Goal: Task Accomplishment & Management: Use online tool/utility

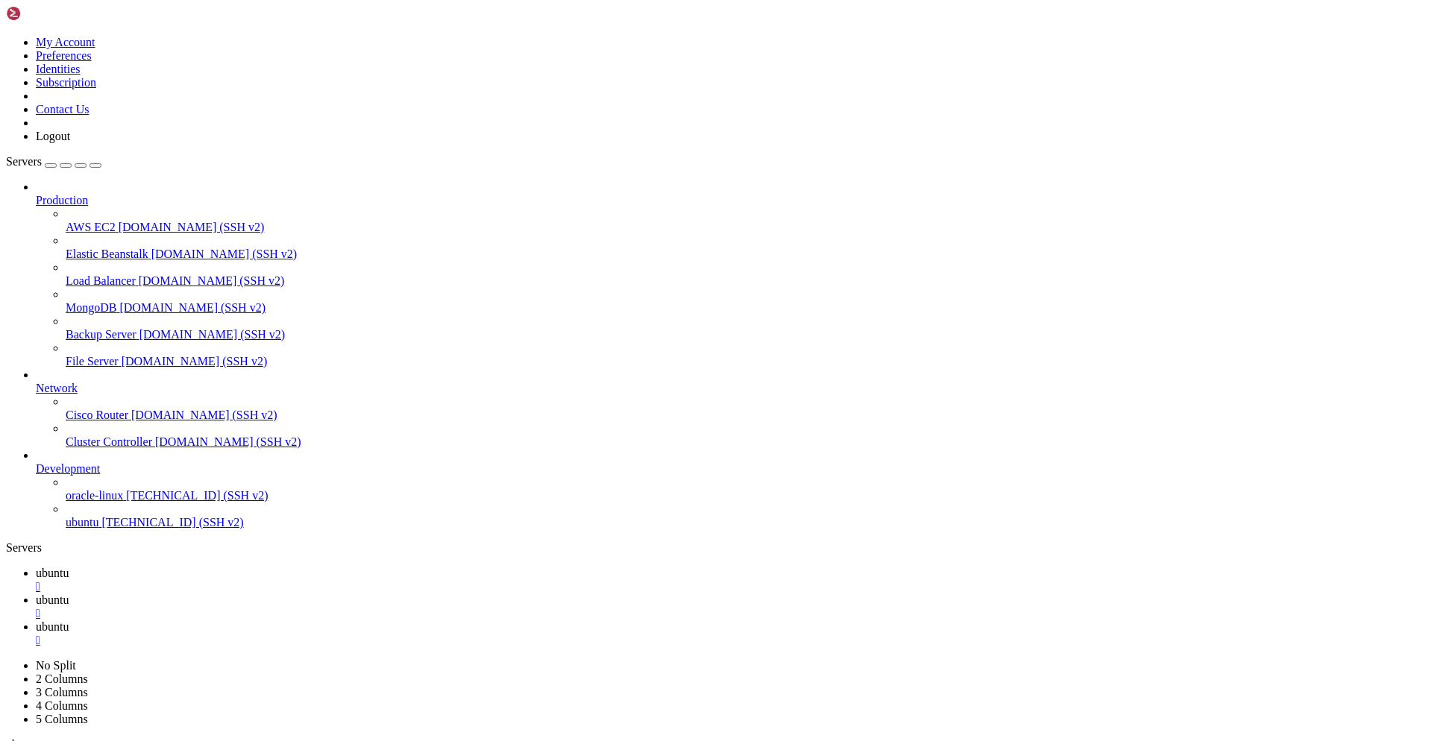
scroll to position [13, 0]
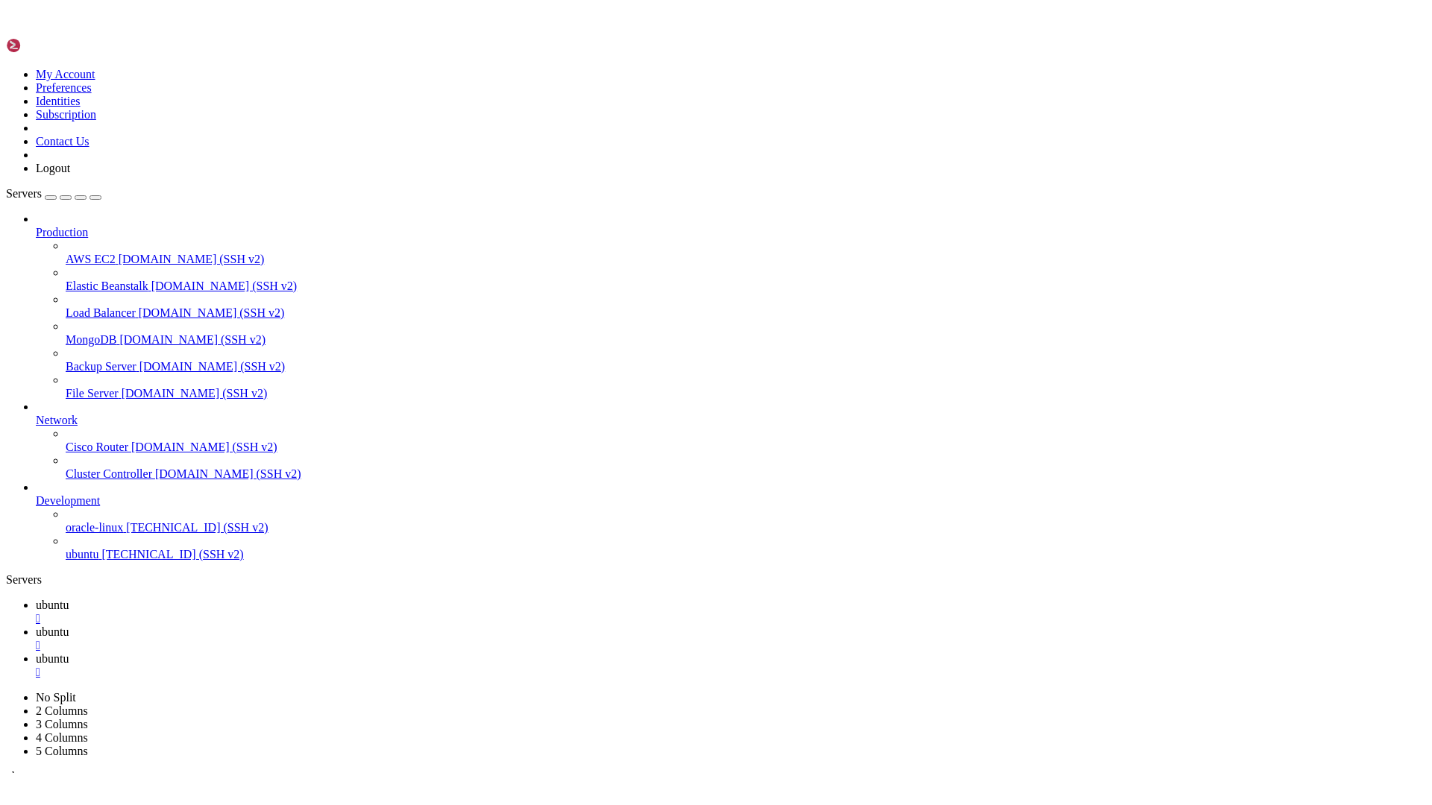
scroll to position [121, 0]
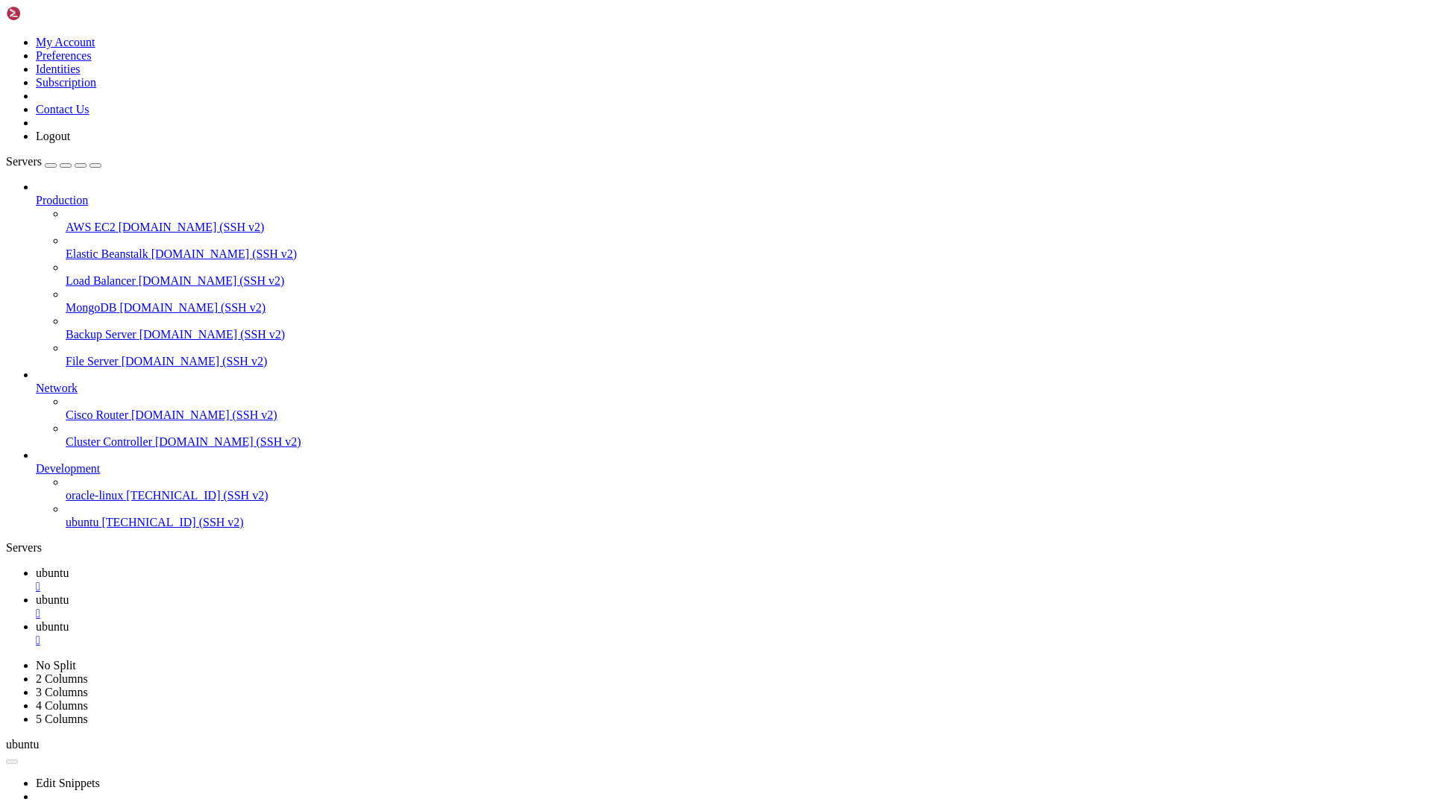
scroll to position [0, 0]
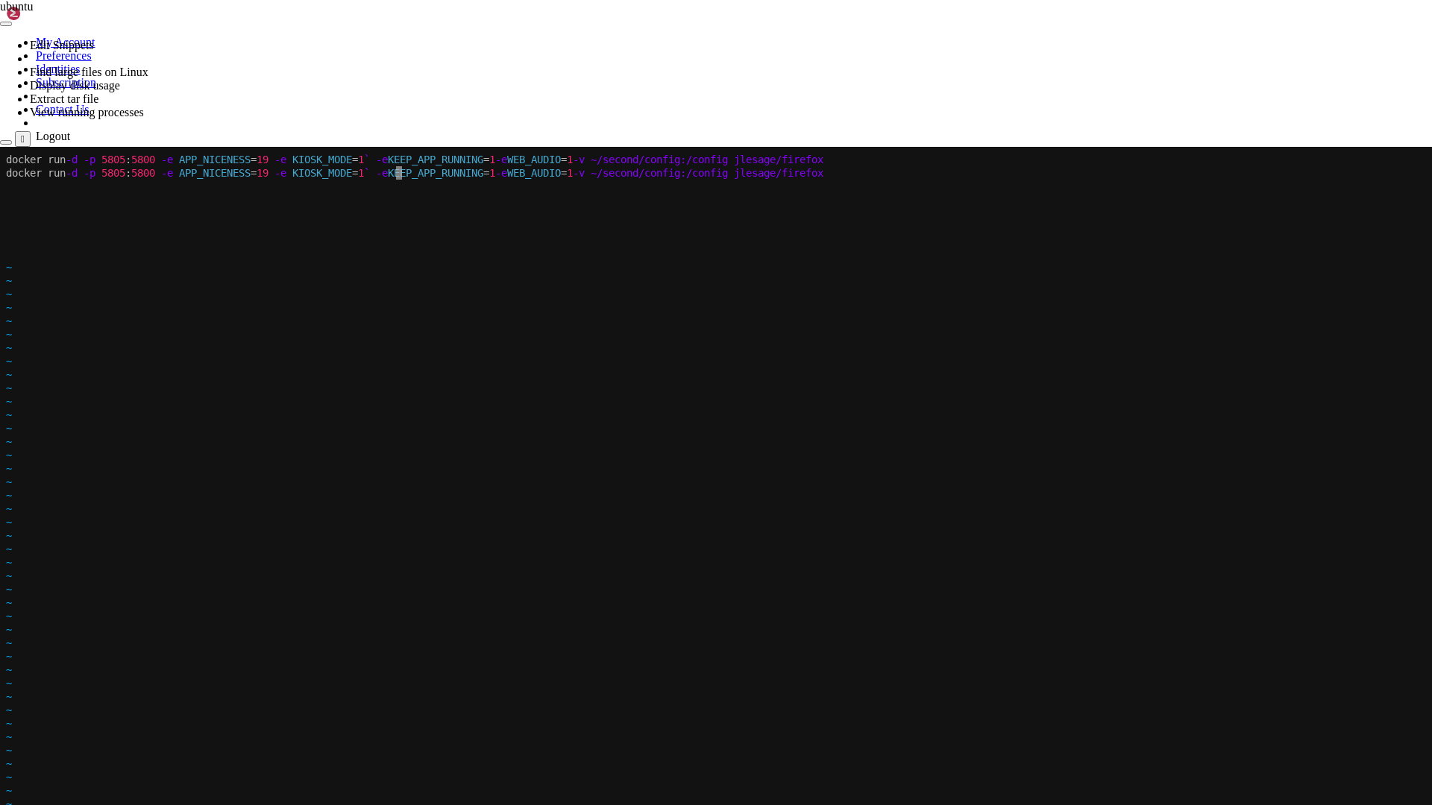
click at [12, 439] on span "~" at bounding box center [9, 442] width 6 height 12
click at [0, 147] on icon at bounding box center [0, 147] width 0 height 0
click at [31, 131] on button "" at bounding box center [23, 139] width 16 height 16
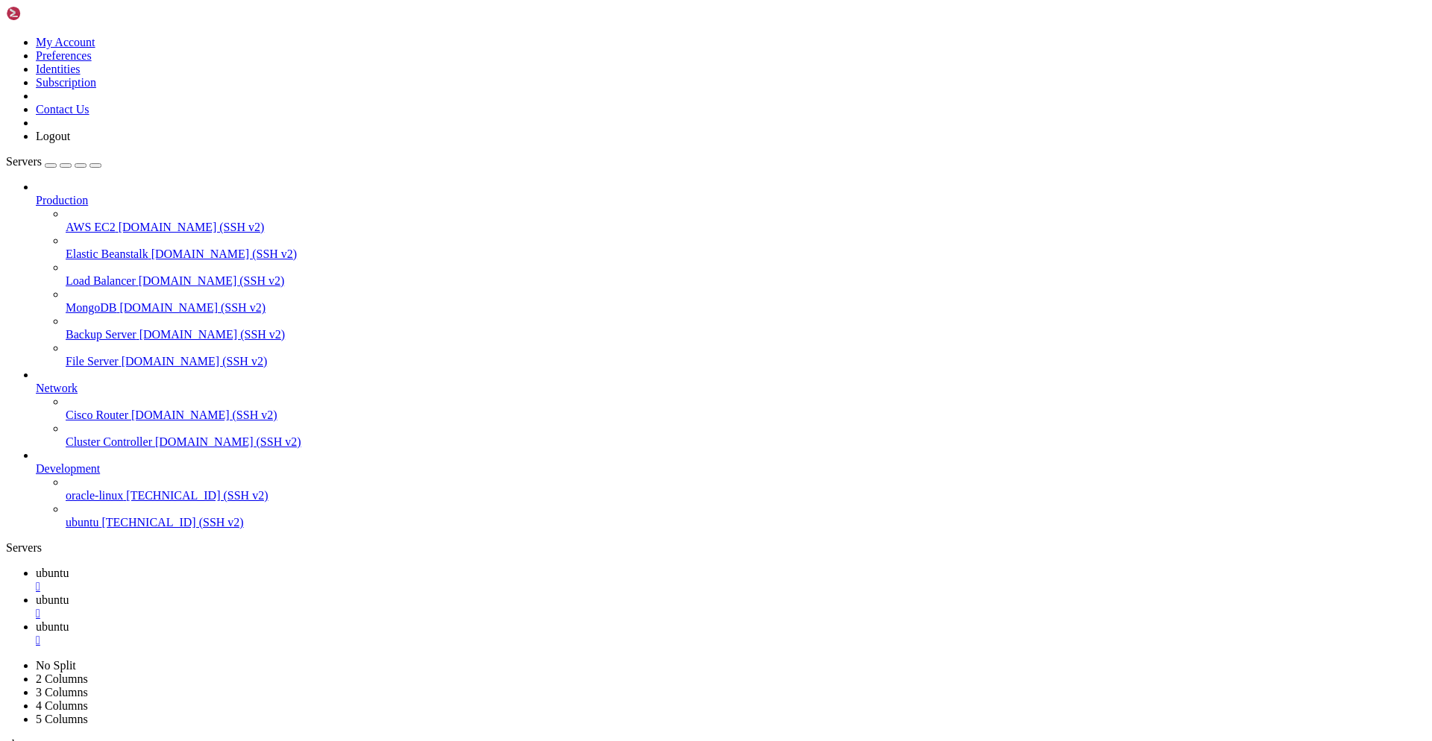
click at [6, 659] on link at bounding box center [6, 659] width 0 height 0
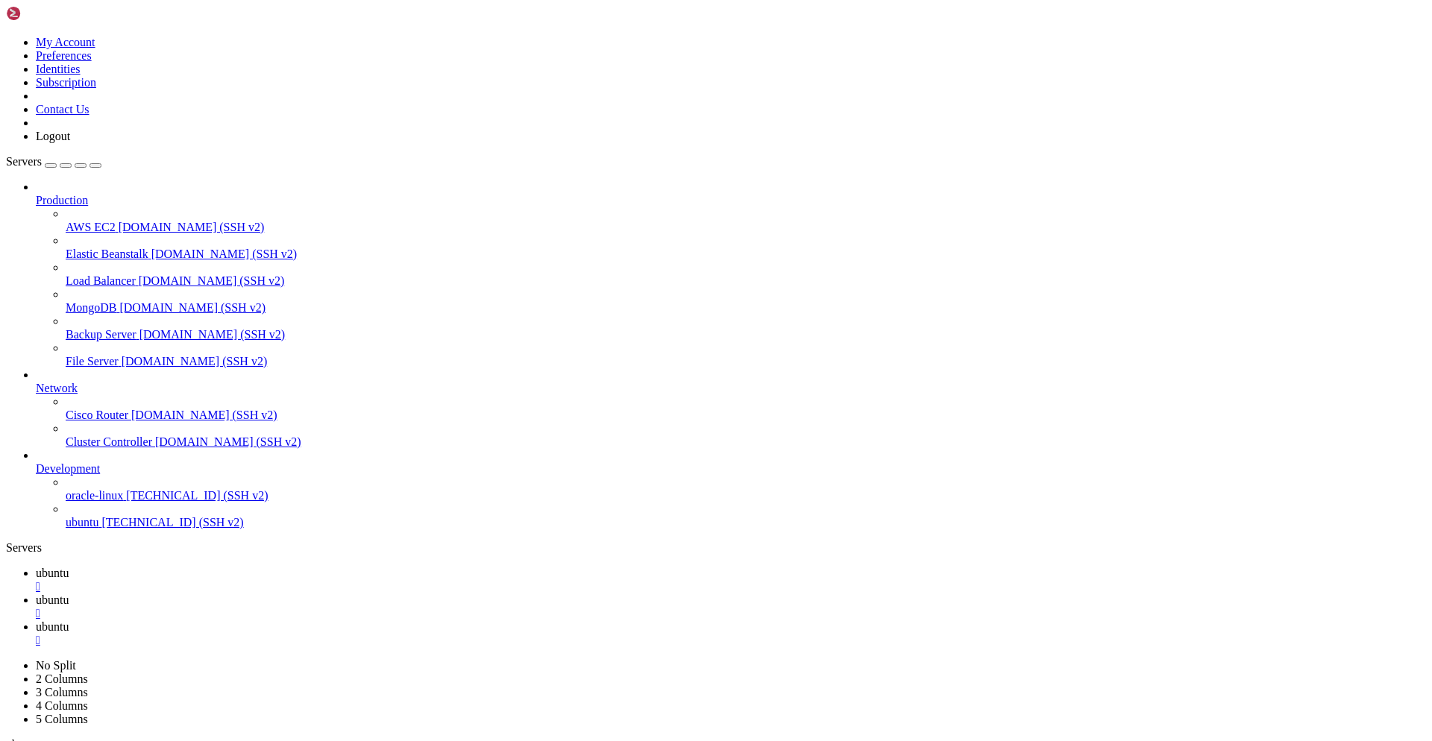
scroll to position [21, 0]
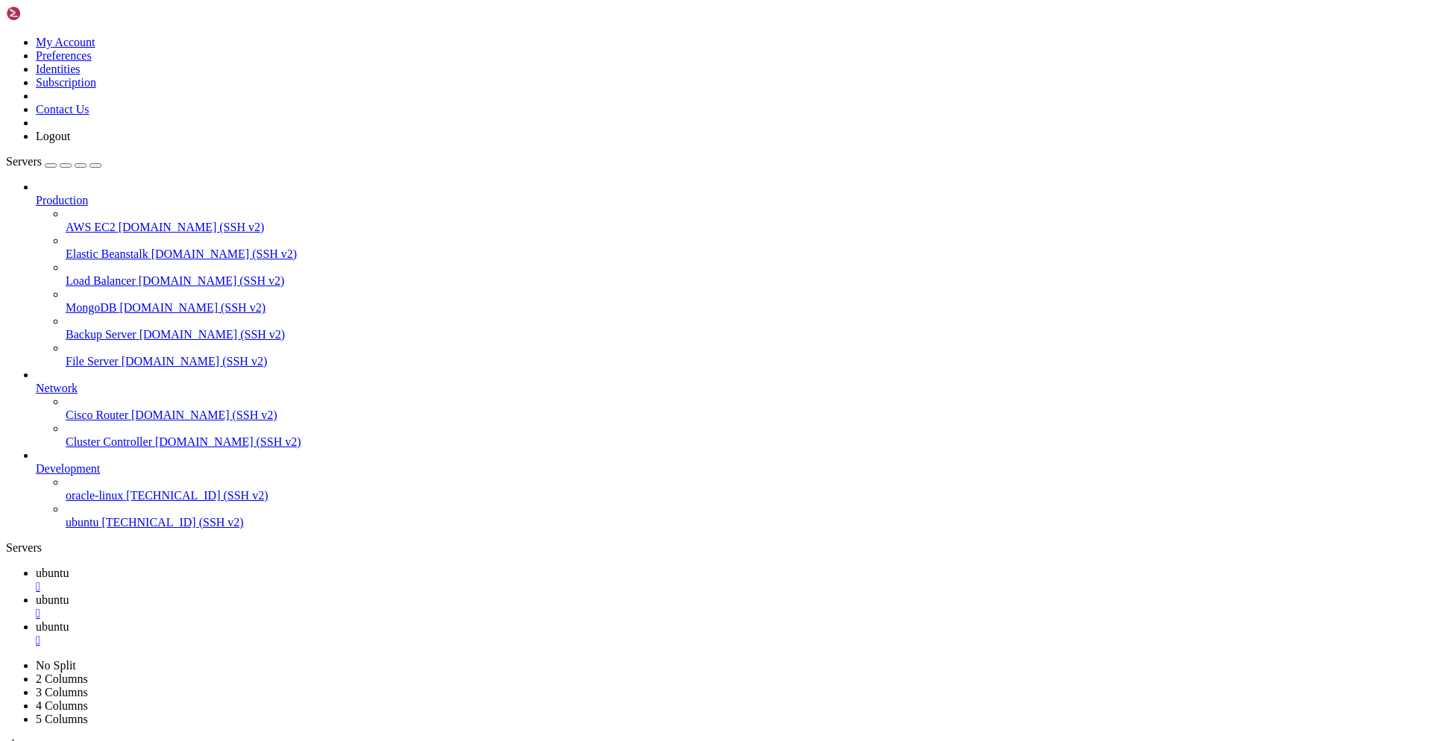
click at [293, 594] on link "ubuntu " at bounding box center [731, 607] width 1390 height 27
click at [69, 567] on span "ubuntu" at bounding box center [52, 573] width 33 height 13
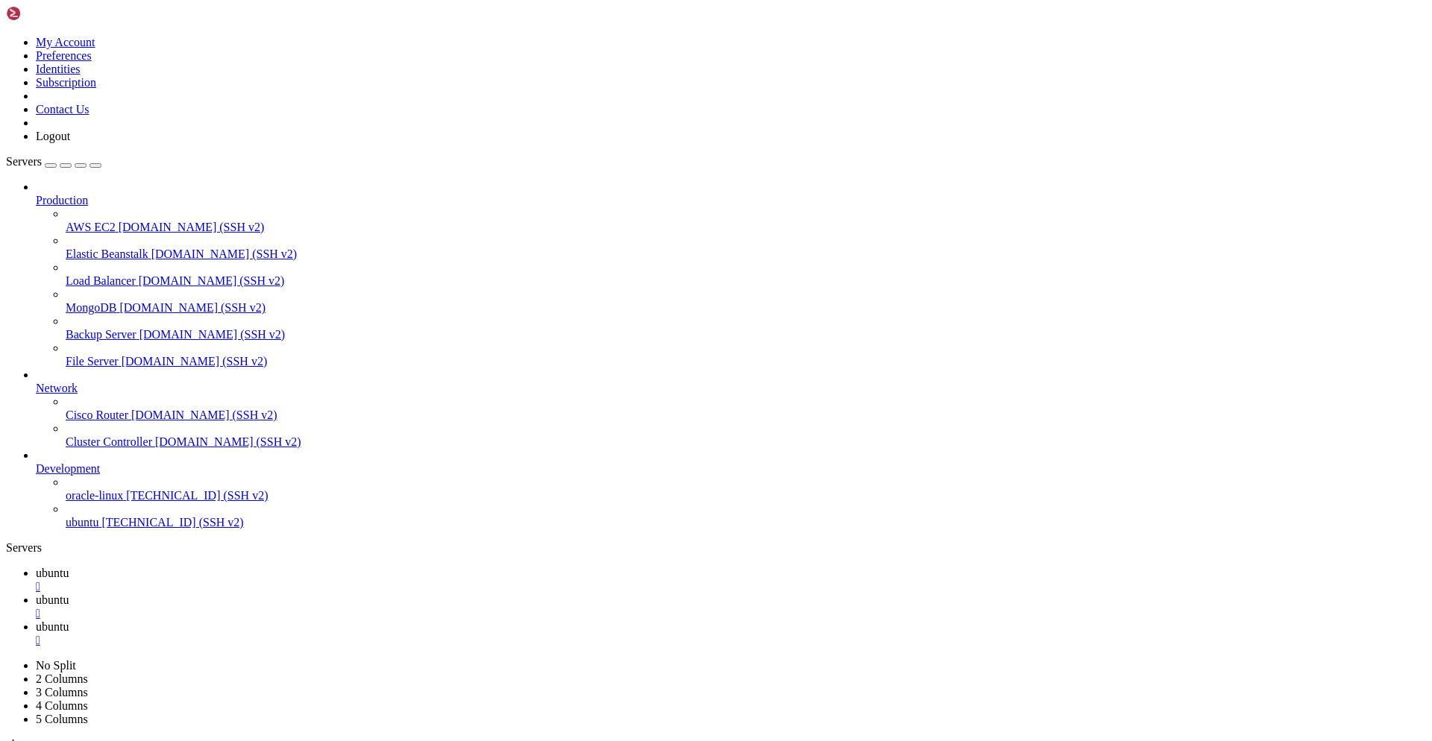
click at [806, 567] on ul "ubuntu  ubuntu  ubuntu " at bounding box center [716, 607] width 1420 height 81
click at [6, 659] on icon at bounding box center [6, 659] width 0 height 0
click at [88, 673] on link "2 Columns" at bounding box center [62, 679] width 52 height 13
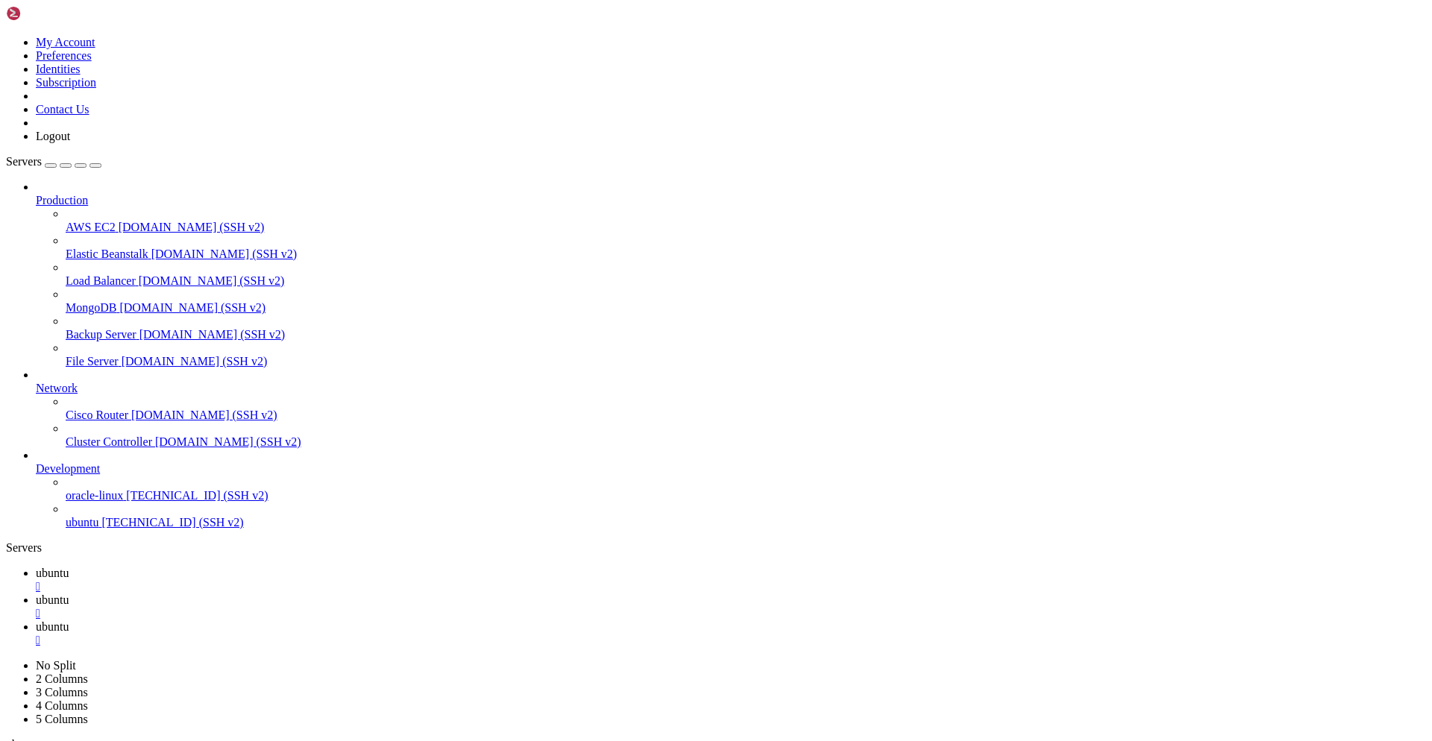
click at [6, 659] on icon at bounding box center [6, 659] width 0 height 0
click at [88, 713] on link "5 Columns" at bounding box center [62, 719] width 52 height 13
click at [6, 659] on icon at bounding box center [6, 659] width 0 height 0
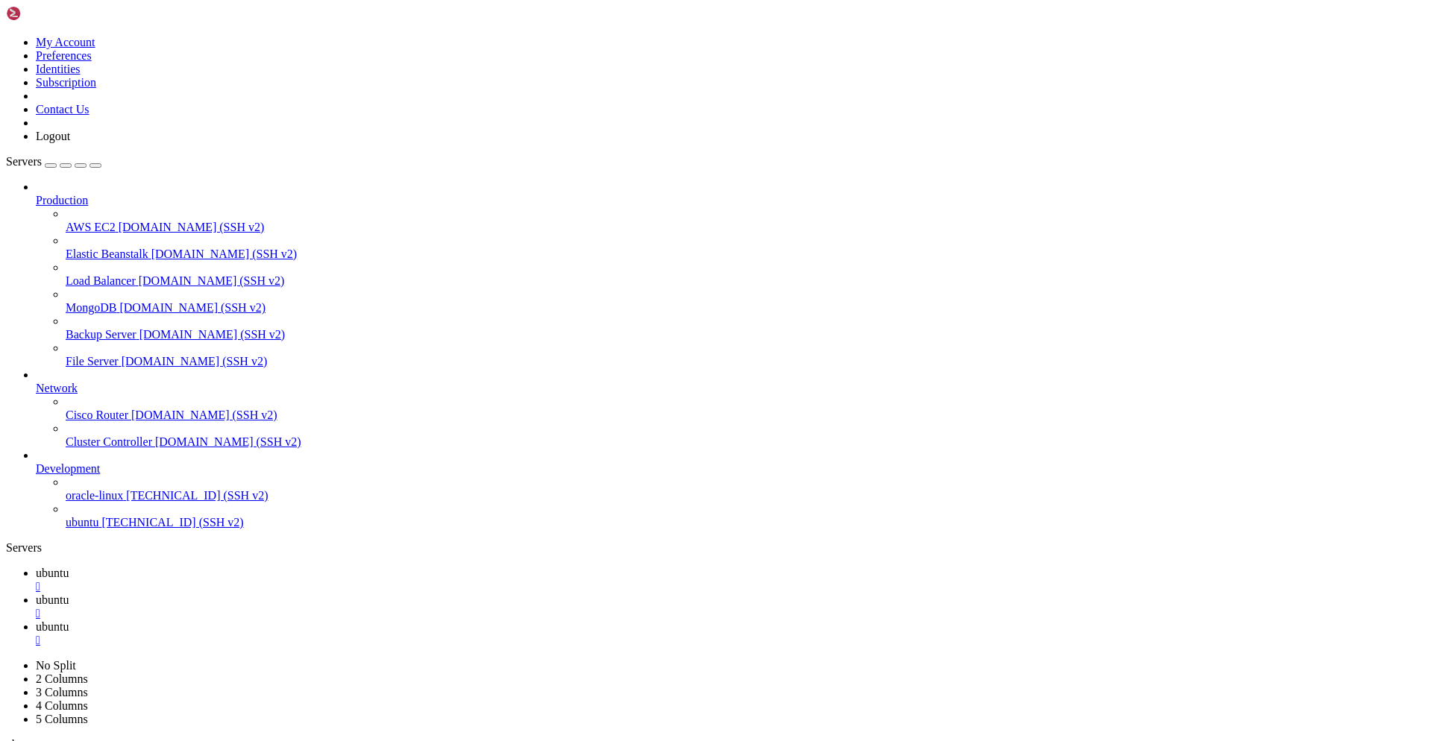
click at [76, 659] on link "No Split" at bounding box center [56, 665] width 40 height 13
click at [69, 620] on span "ubuntu" at bounding box center [52, 626] width 33 height 13
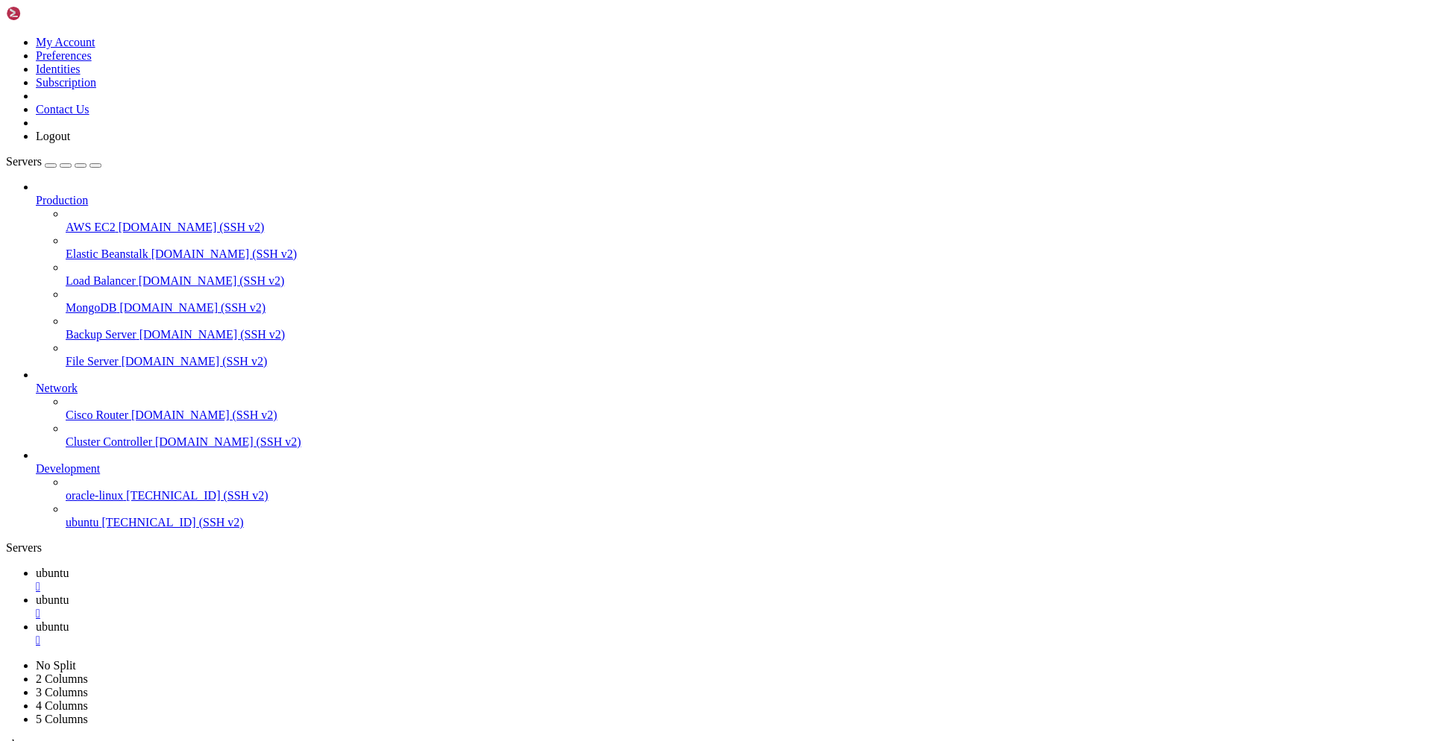
click at [95, 166] on icon "button" at bounding box center [95, 166] width 0 height 0
type input "/home/ubuntu"
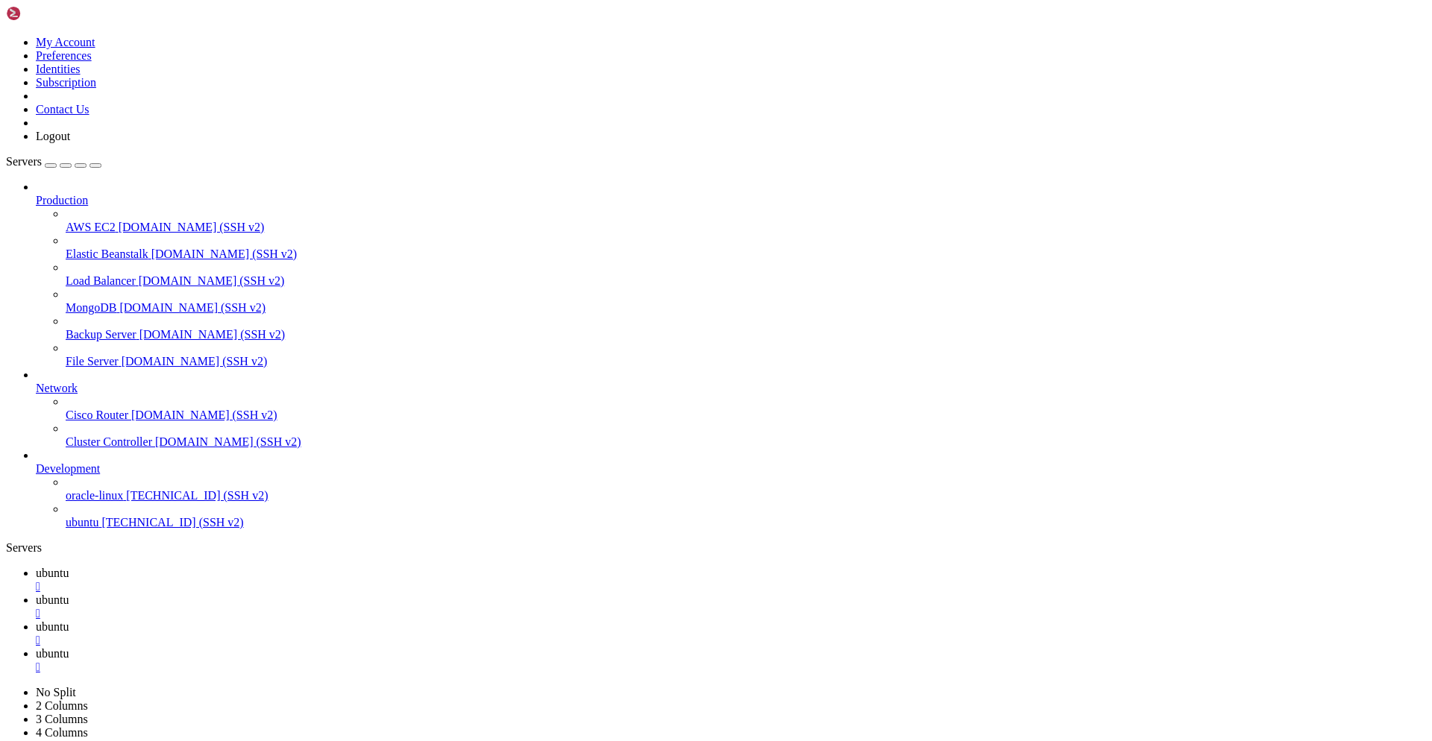
click at [69, 620] on span "ubuntu" at bounding box center [52, 626] width 33 height 13
click at [69, 647] on span "ubuntu" at bounding box center [52, 653] width 33 height 13
click at [351, 661] on div "" at bounding box center [731, 667] width 1390 height 13
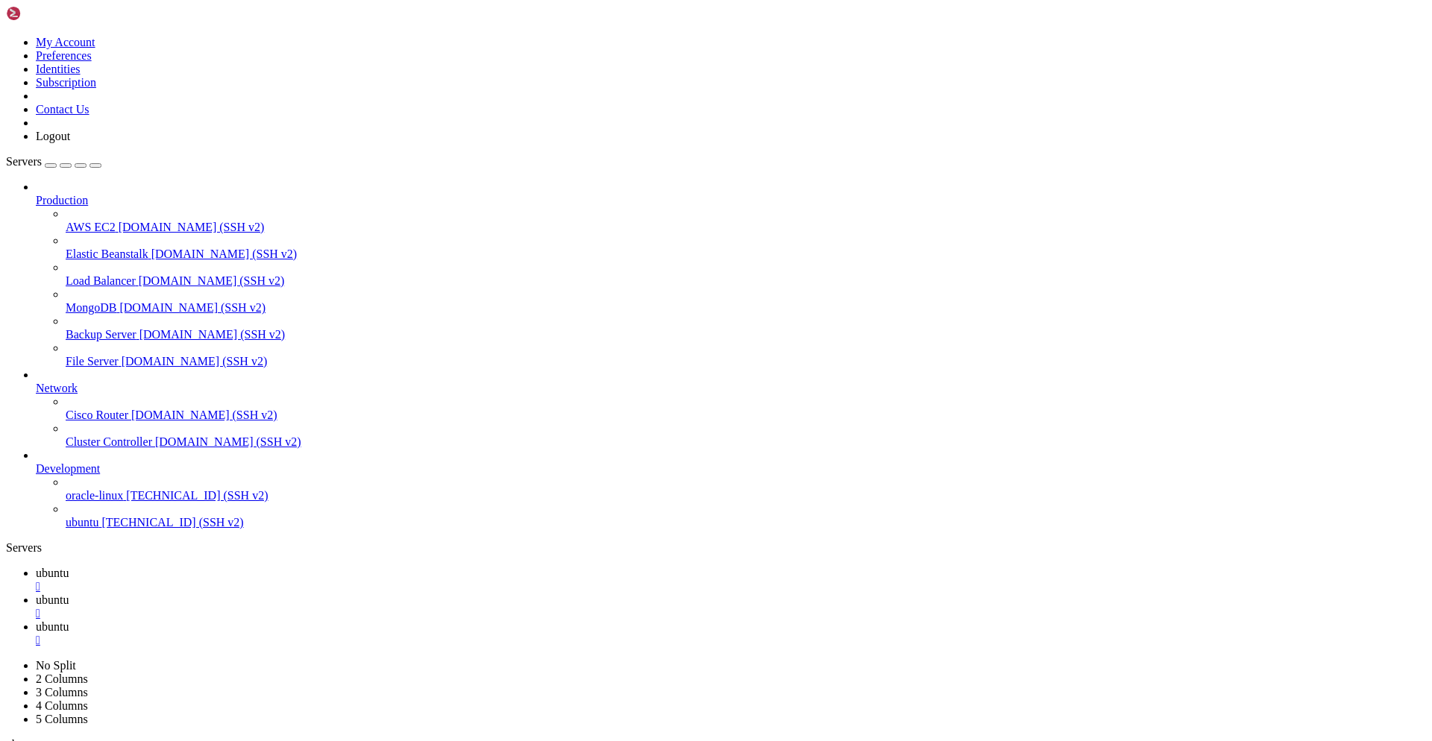
click at [69, 620] on span "ubuntu" at bounding box center [52, 626] width 33 height 13
click at [263, 634] on div "" at bounding box center [731, 640] width 1390 height 13
